Goal: Transaction & Acquisition: Purchase product/service

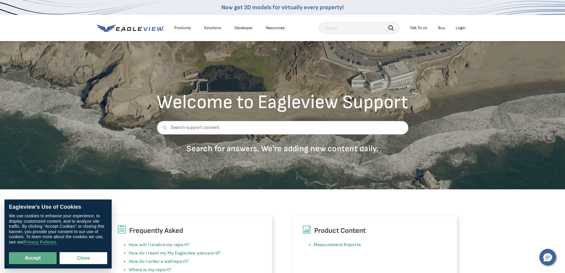
click at [345, 29] on input "text" at bounding box center [359, 28] width 81 height 12
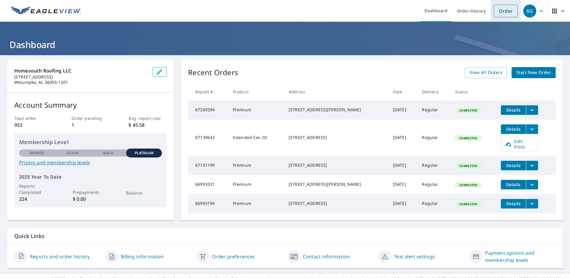
click at [502, 12] on link "Order" at bounding box center [506, 11] width 24 height 13
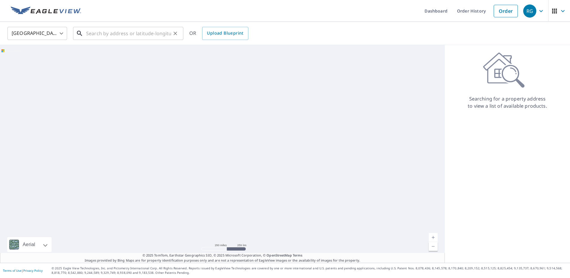
click at [92, 32] on input "text" at bounding box center [128, 33] width 85 height 17
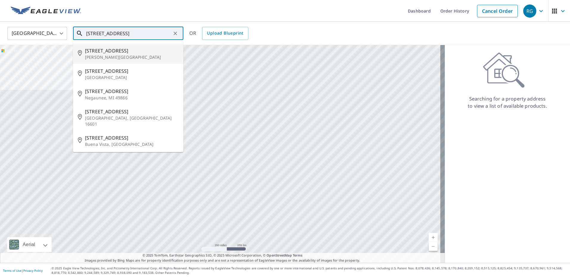
click at [97, 33] on input "[STREET_ADDRESS]" at bounding box center [128, 33] width 85 height 17
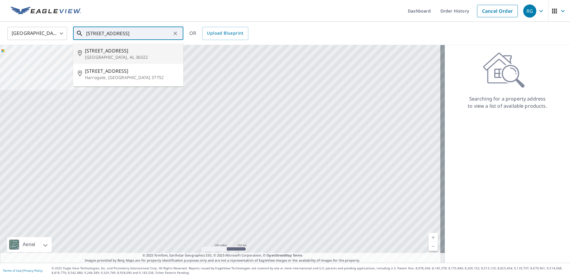
click at [107, 52] on span "[STREET_ADDRESS]" at bounding box center [132, 50] width 94 height 7
type input "[STREET_ADDRESS]"
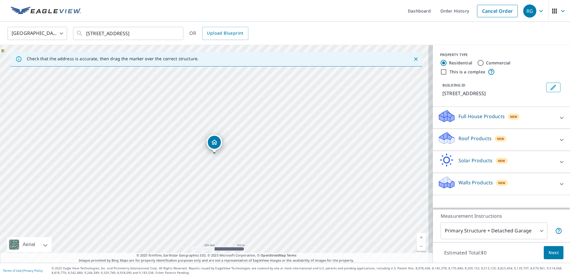
click at [462, 139] on p "Roof Products" at bounding box center [474, 138] width 33 height 7
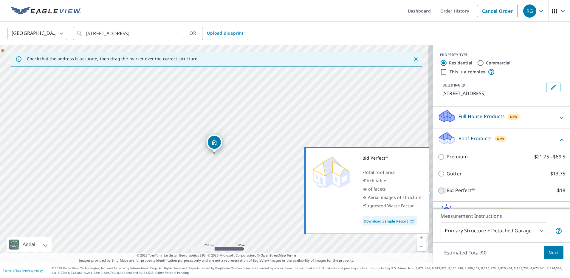
click at [438, 190] on input "Bid Perfect™ $18" at bounding box center [442, 190] width 9 height 7
checkbox input "true"
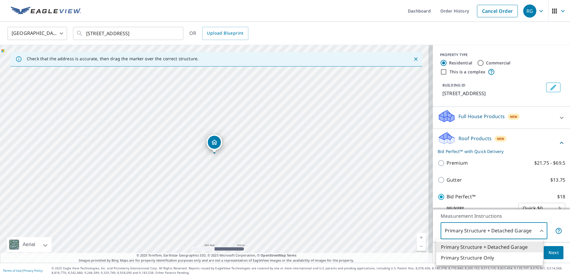
click at [537, 230] on body "RG RG Dashboard Order History Cancel Order RG [GEOGRAPHIC_DATA] [GEOGRAPHIC_DAT…" at bounding box center [285, 139] width 570 height 278
click at [487, 257] on li "Primary Structure Only" at bounding box center [489, 257] width 107 height 11
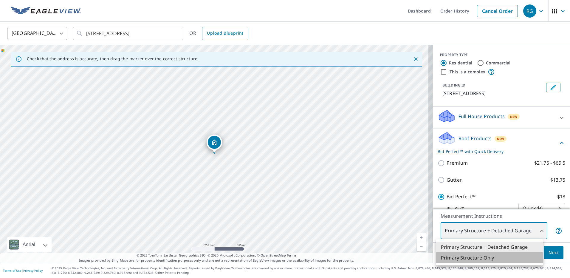
type input "2"
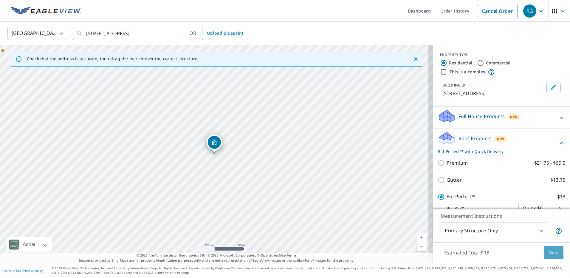
click at [548, 252] on span "Next" at bounding box center [553, 252] width 10 height 7
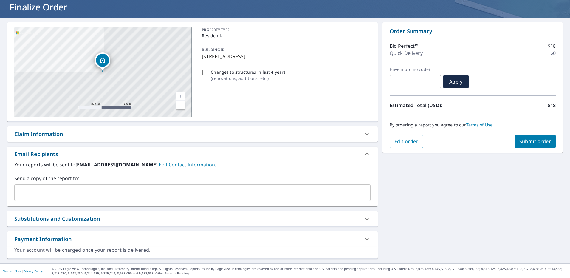
scroll to position [38, 0]
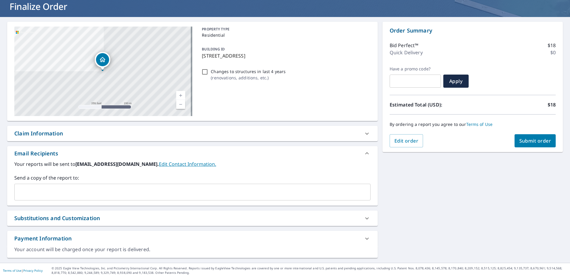
click at [32, 188] on input "text" at bounding box center [188, 191] width 342 height 11
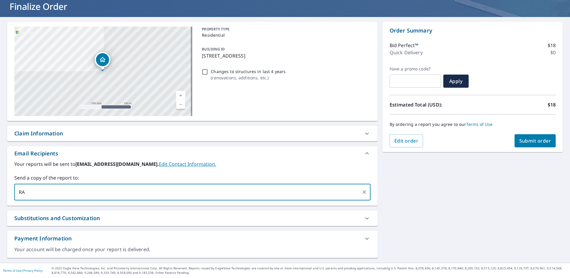
type input "R"
type input "[PERSON_NAME][EMAIL_ADDRESS][DOMAIN_NAME]"
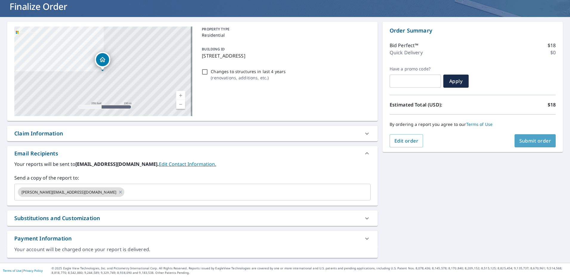
click at [530, 139] on span "Submit order" at bounding box center [535, 140] width 32 height 7
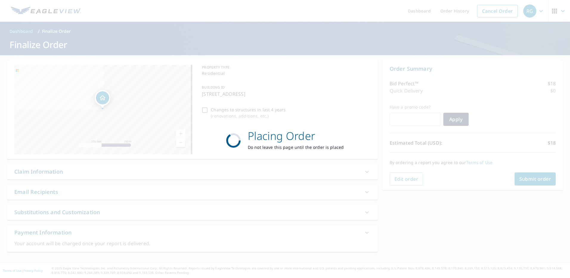
scroll to position [0, 0]
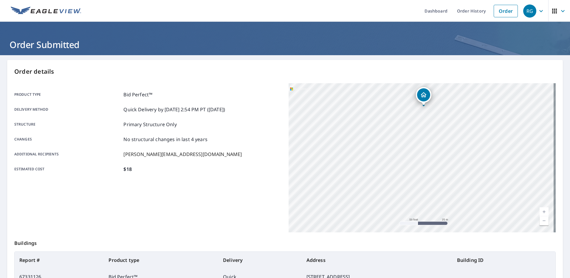
drag, startPoint x: 418, startPoint y: 131, endPoint x: 418, endPoint y: 140, distance: 9.5
click at [418, 140] on div "[STREET_ADDRESS]" at bounding box center [422, 157] width 267 height 149
